Goal: Find specific page/section: Find specific page/section

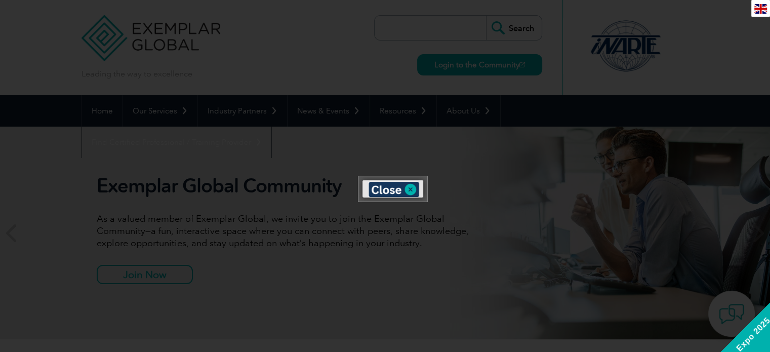
click at [547, 164] on div at bounding box center [385, 176] width 770 height 352
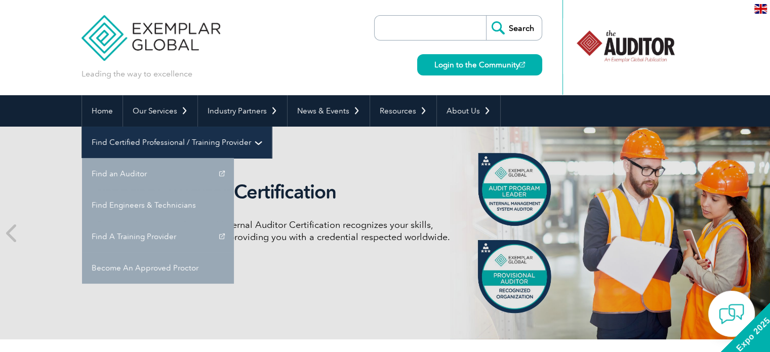
click at [271, 127] on link "Find Certified Professional / Training Provider" at bounding box center [176, 142] width 189 height 31
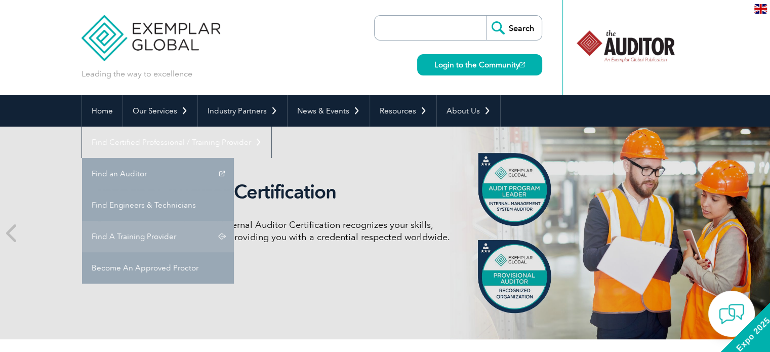
click at [234, 221] on link "Find A Training Provider" at bounding box center [158, 236] width 152 height 31
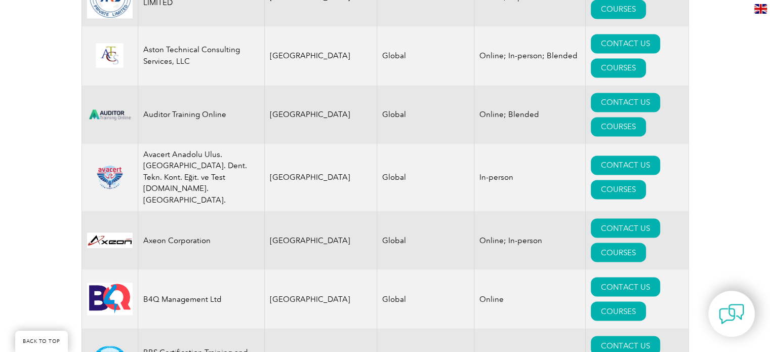
scroll to position [1925, 0]
